Goal: Communication & Community: Share content

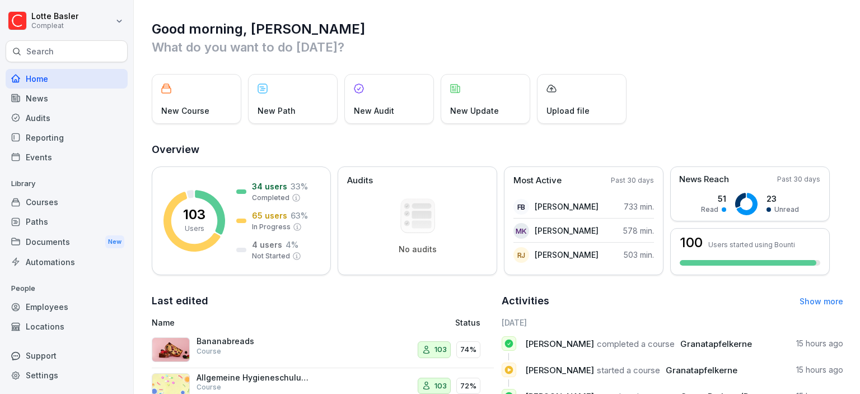
click at [63, 97] on div "News" at bounding box center [67, 99] width 122 height 20
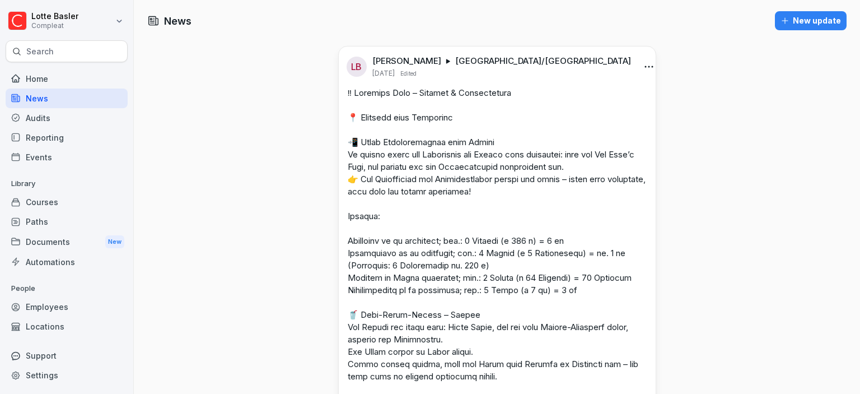
click at [805, 26] on div "New update" at bounding box center [811, 21] width 61 height 12
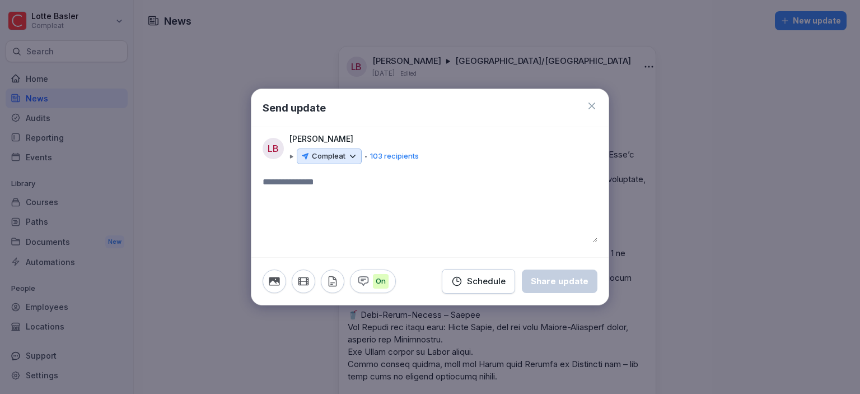
click at [351, 156] on icon at bounding box center [353, 156] width 5 height 2
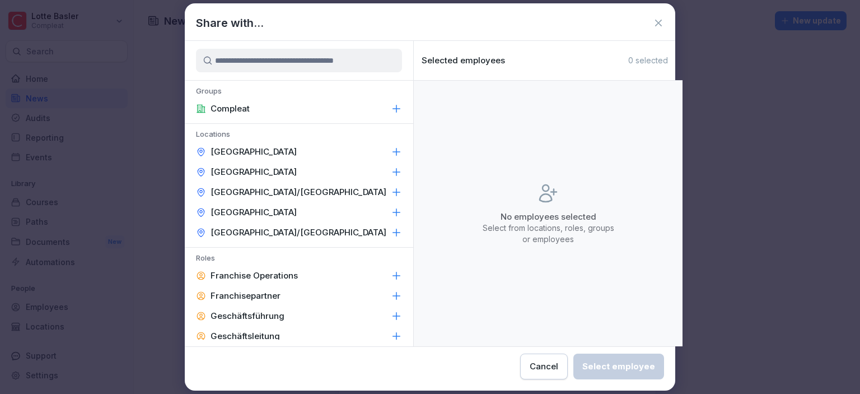
click at [295, 190] on p "[GEOGRAPHIC_DATA]/[GEOGRAPHIC_DATA]" at bounding box center [299, 192] width 176 height 11
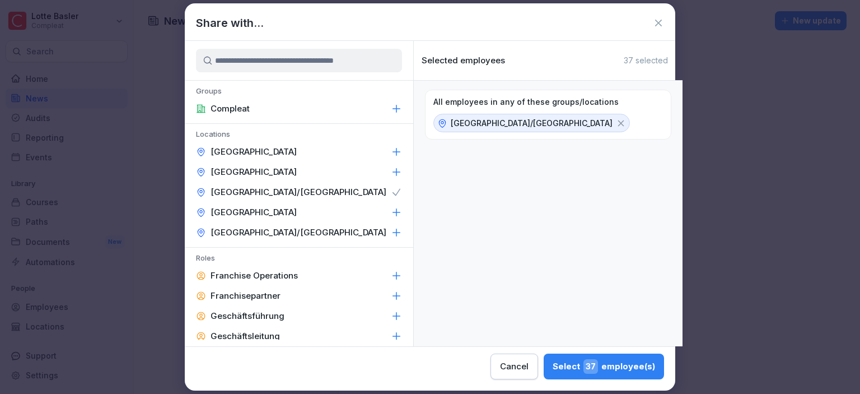
click at [553, 365] on div "Select 37 employee(s)" at bounding box center [604, 366] width 103 height 15
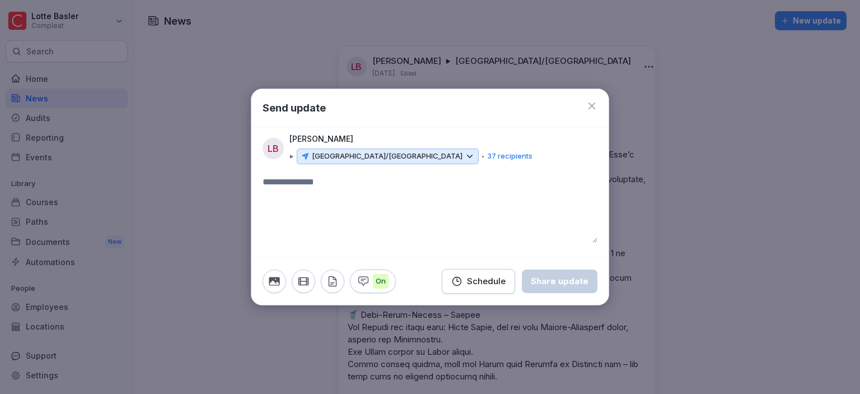
click at [334, 178] on textarea at bounding box center [430, 208] width 335 height 67
click at [310, 193] on textarea at bounding box center [430, 208] width 335 height 67
click at [324, 197] on textarea at bounding box center [430, 208] width 335 height 67
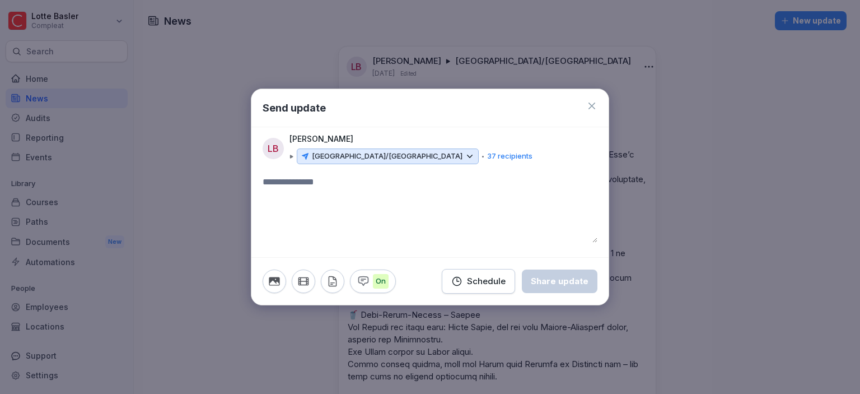
paste textarea "**********"
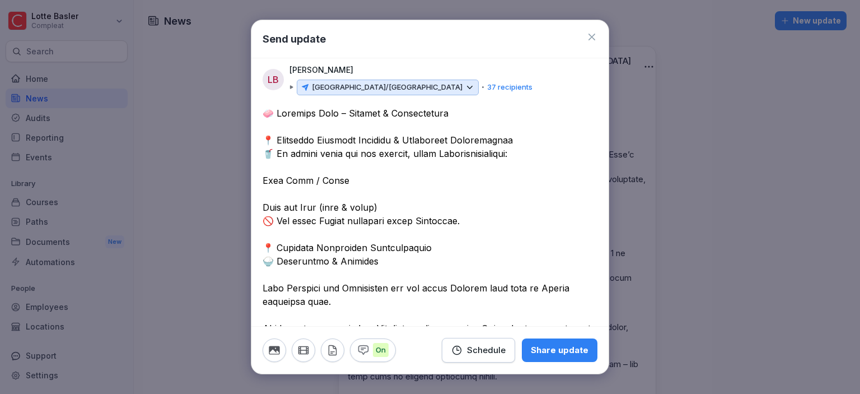
click at [278, 113] on textarea at bounding box center [430, 395] width 335 height 578
drag, startPoint x: 262, startPoint y: 113, endPoint x: 362, endPoint y: 188, distance: 124.9
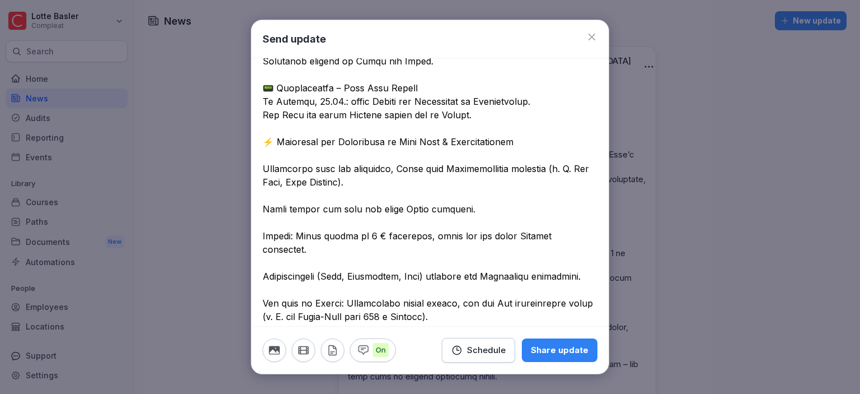
scroll to position [370, 0]
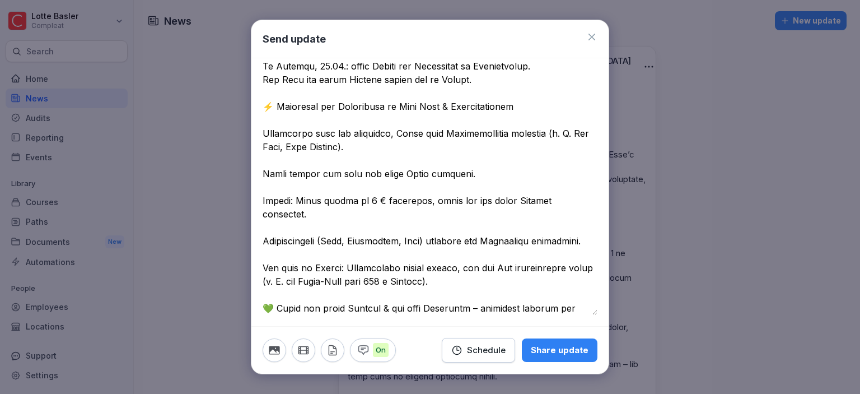
drag, startPoint x: 264, startPoint y: 109, endPoint x: 481, endPoint y: 420, distance: 379.5
click at [481, 315] on textarea at bounding box center [430, 26] width 335 height 578
type textarea "*"
